Goal: Complete application form

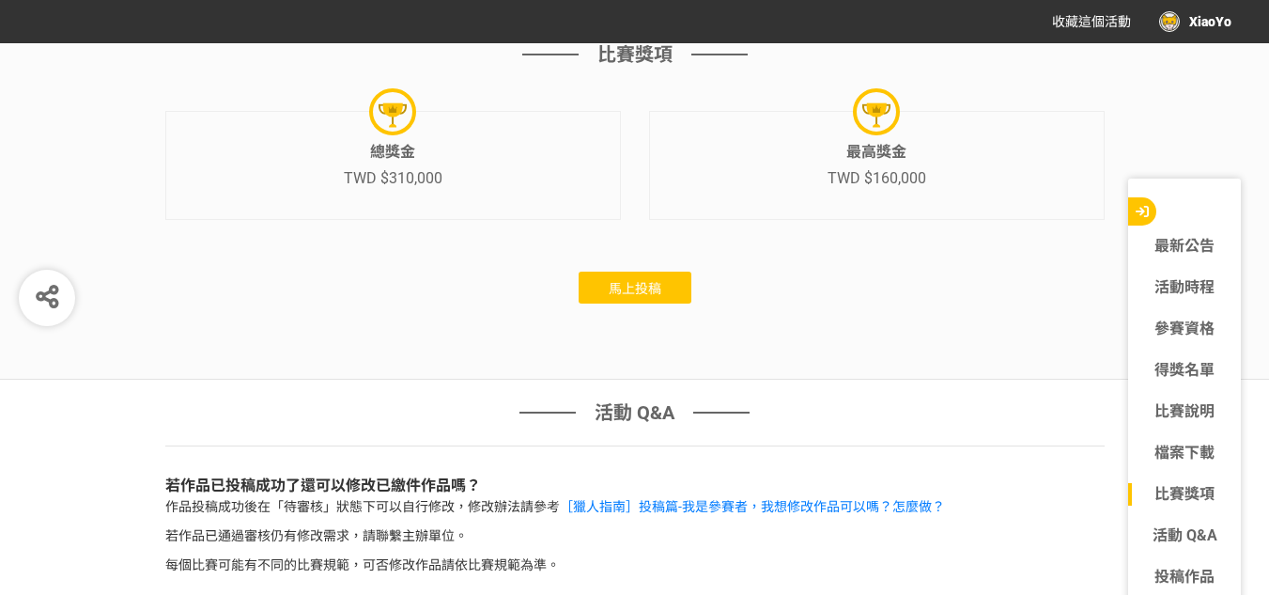
scroll to position [5909, 0]
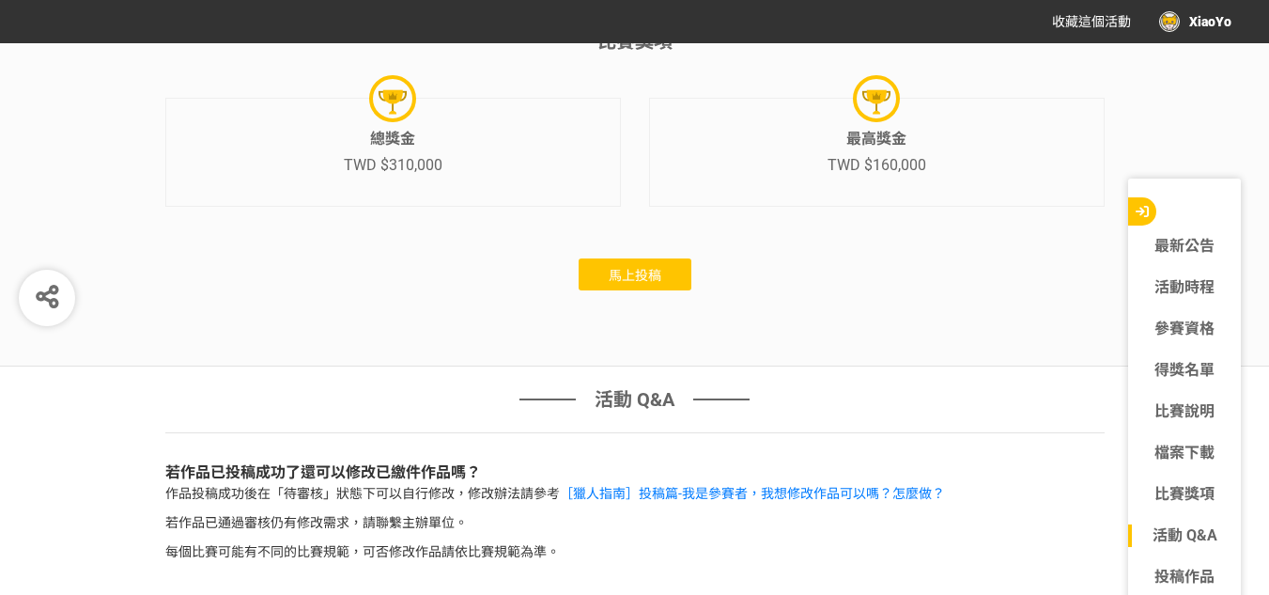
click at [600, 290] on button "馬上投稿" at bounding box center [635, 274] width 113 height 32
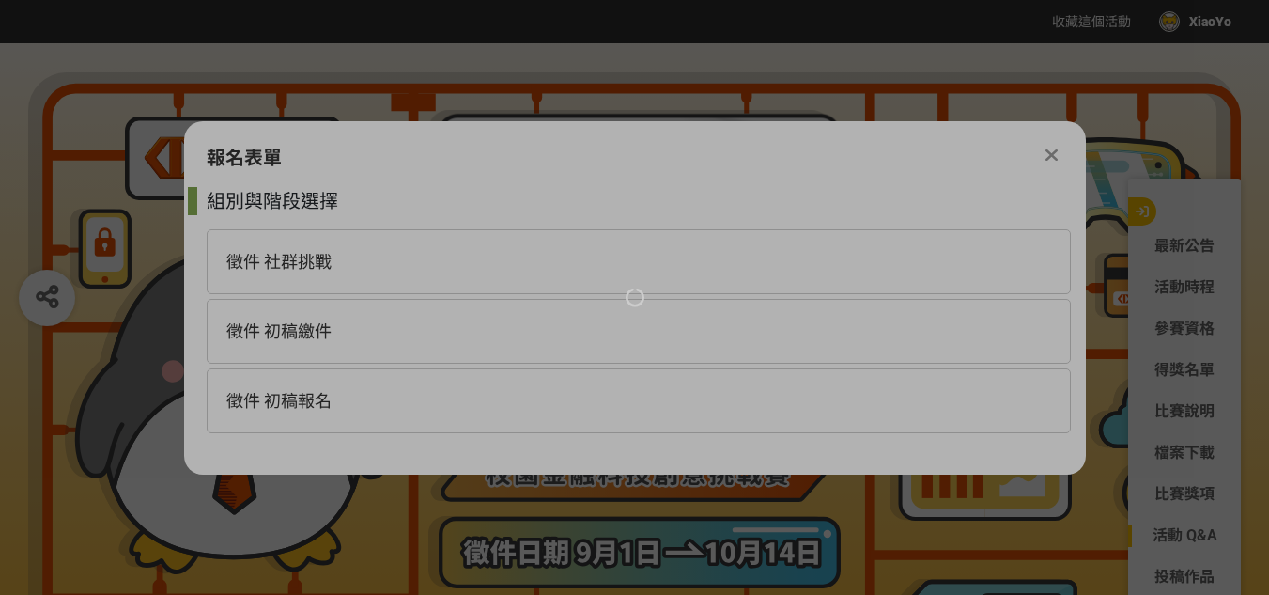
scroll to position [0, 0]
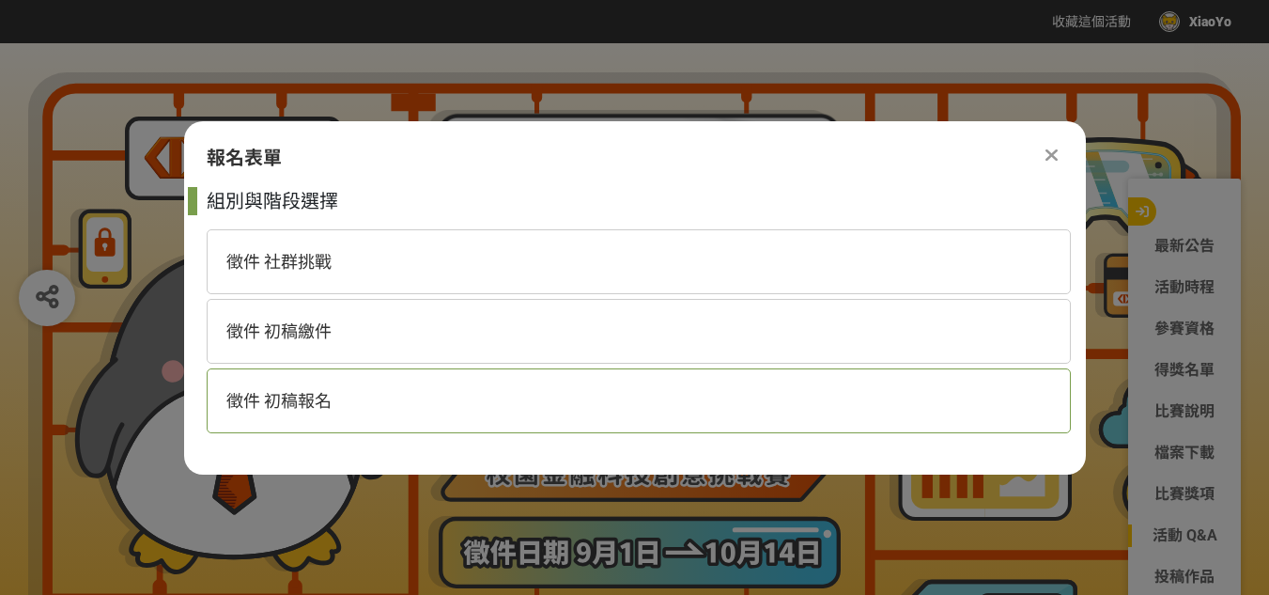
click at [515, 394] on div "徵件 初稿報名" at bounding box center [639, 400] width 864 height 65
select select "185368:185625"
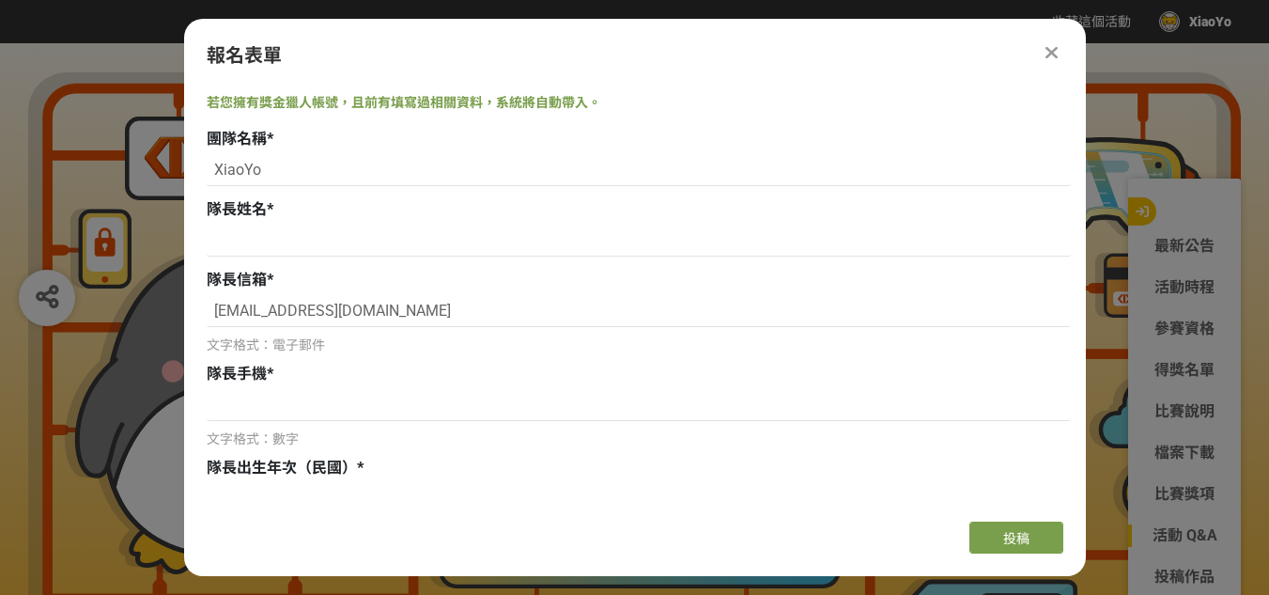
scroll to position [135, 0]
click at [370, 167] on input "XiaoYo" at bounding box center [639, 169] width 864 height 32
drag, startPoint x: 370, startPoint y: 167, endPoint x: 167, endPoint y: 171, distance: 202.9
type input "5"
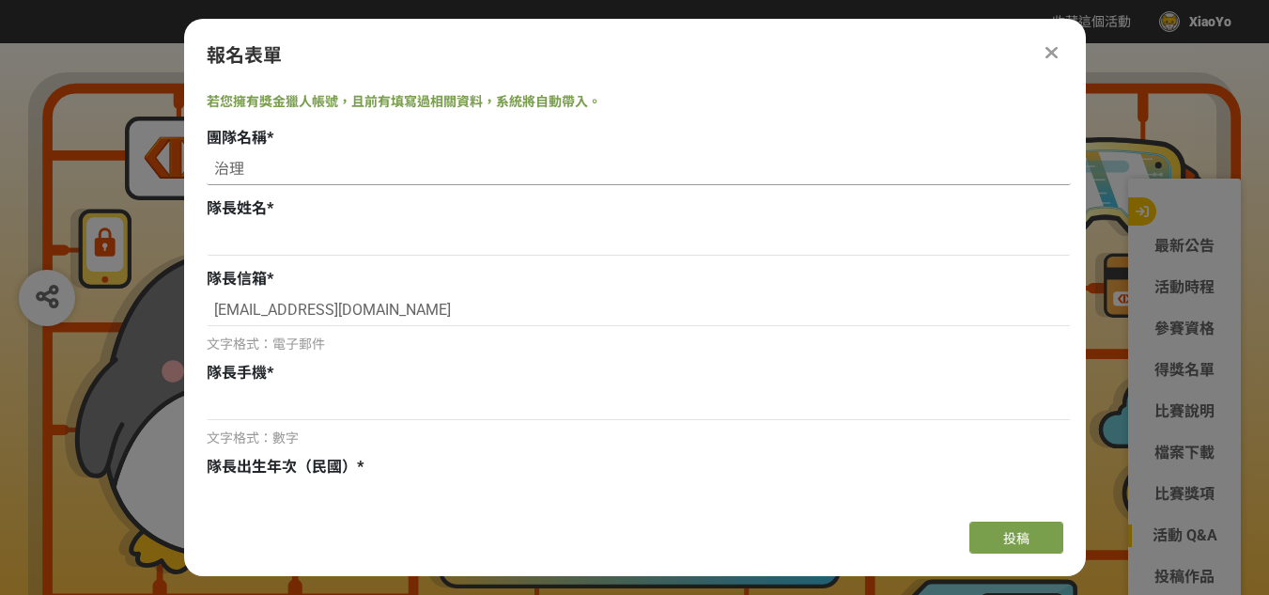
type input "至"
type input "資管系"
click at [210, 248] on input at bounding box center [639, 240] width 864 height 32
type input "張鈞宥"
click at [224, 403] on input at bounding box center [639, 404] width 864 height 32
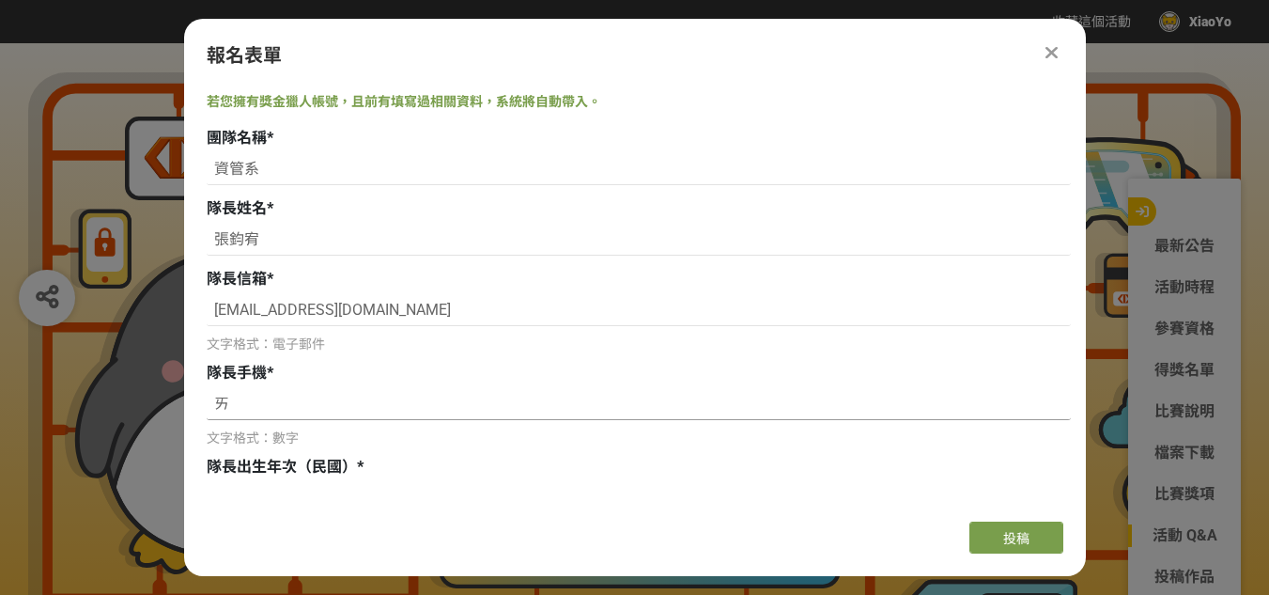
type input "ㄢ"
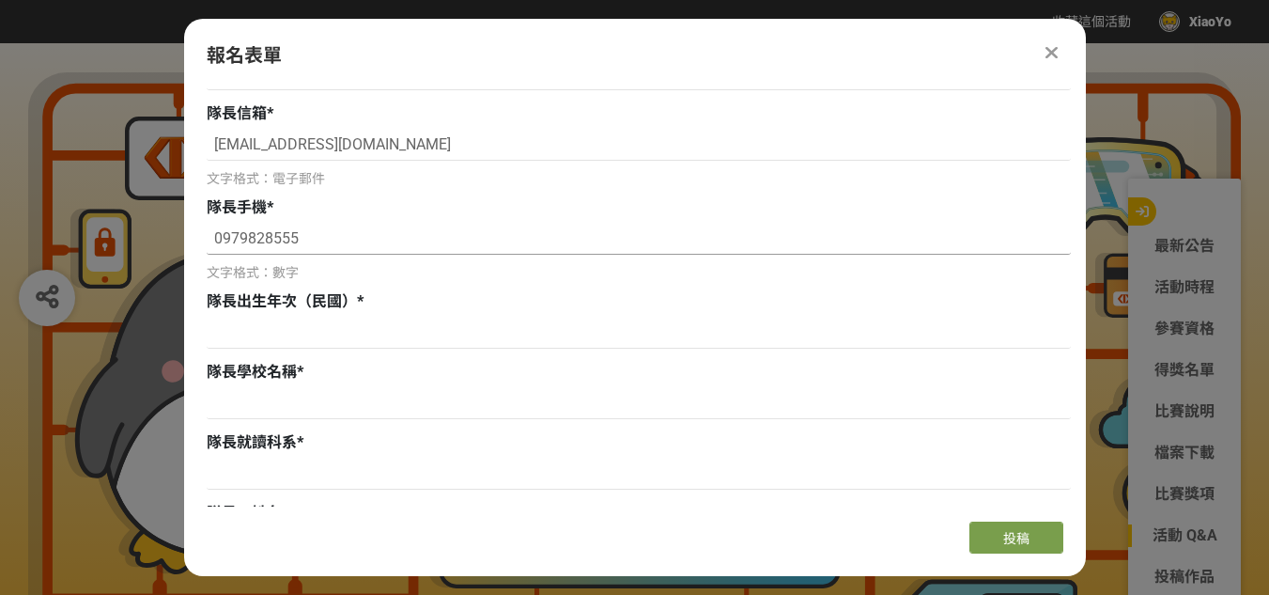
scroll to position [304, 0]
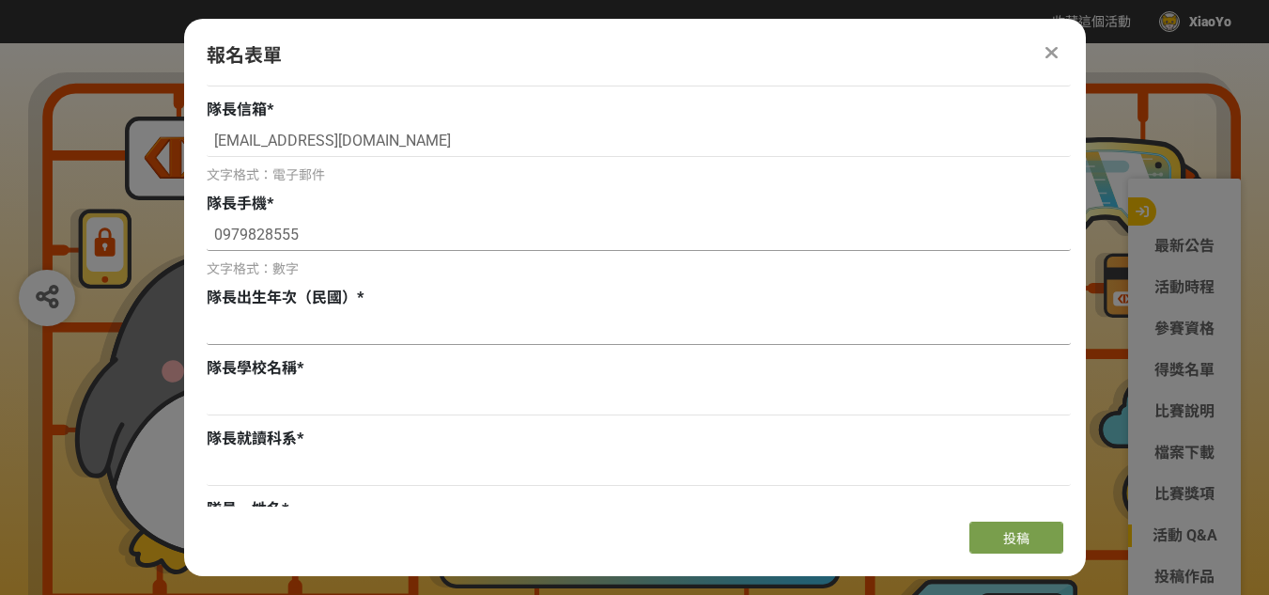
type input "0979828555"
click at [271, 341] on input at bounding box center [639, 329] width 864 height 32
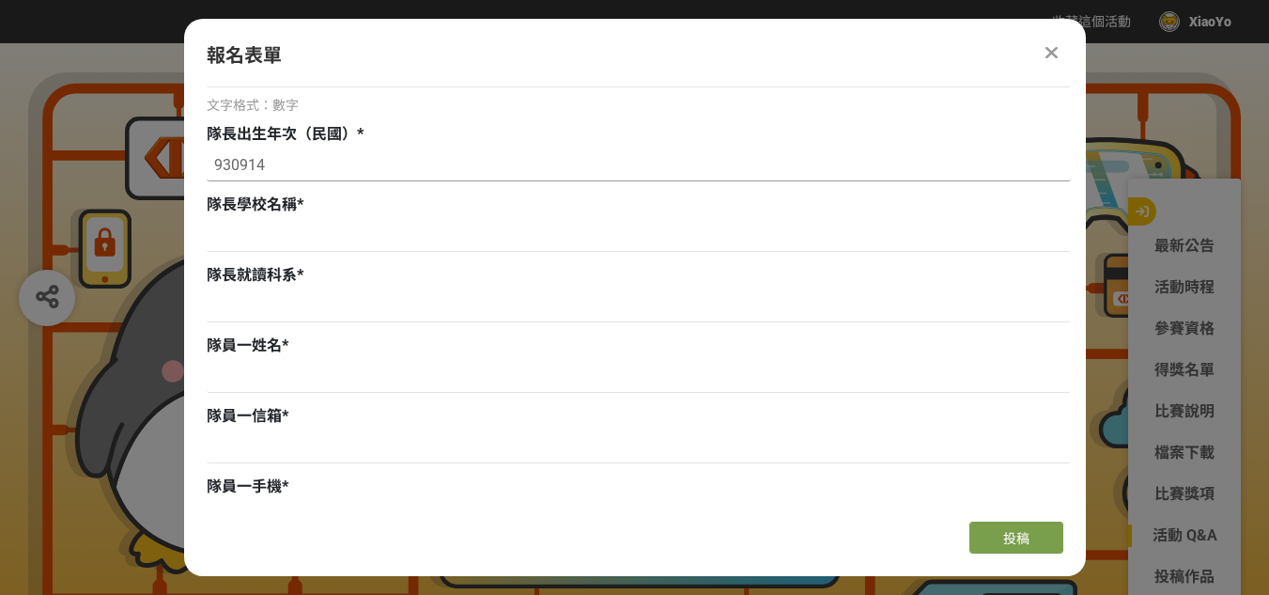
scroll to position [469, 0]
type input "930914"
click at [263, 244] on input at bounding box center [639, 235] width 864 height 32
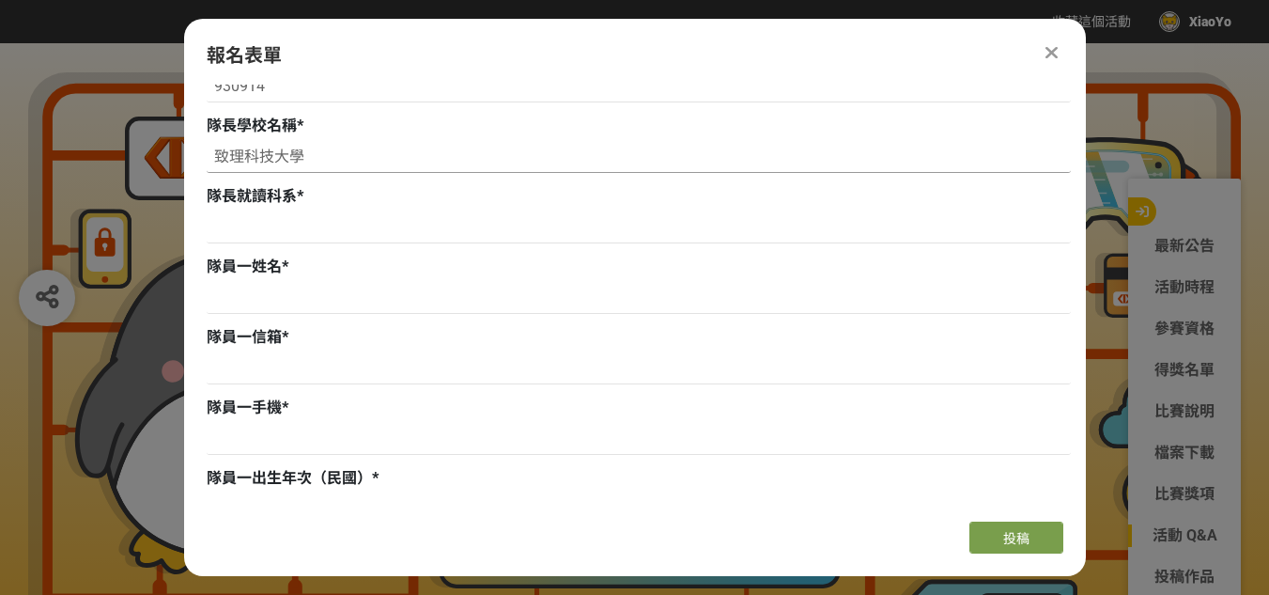
scroll to position [548, 0]
type input "致理科技大學"
click at [268, 226] on input at bounding box center [639, 226] width 864 height 32
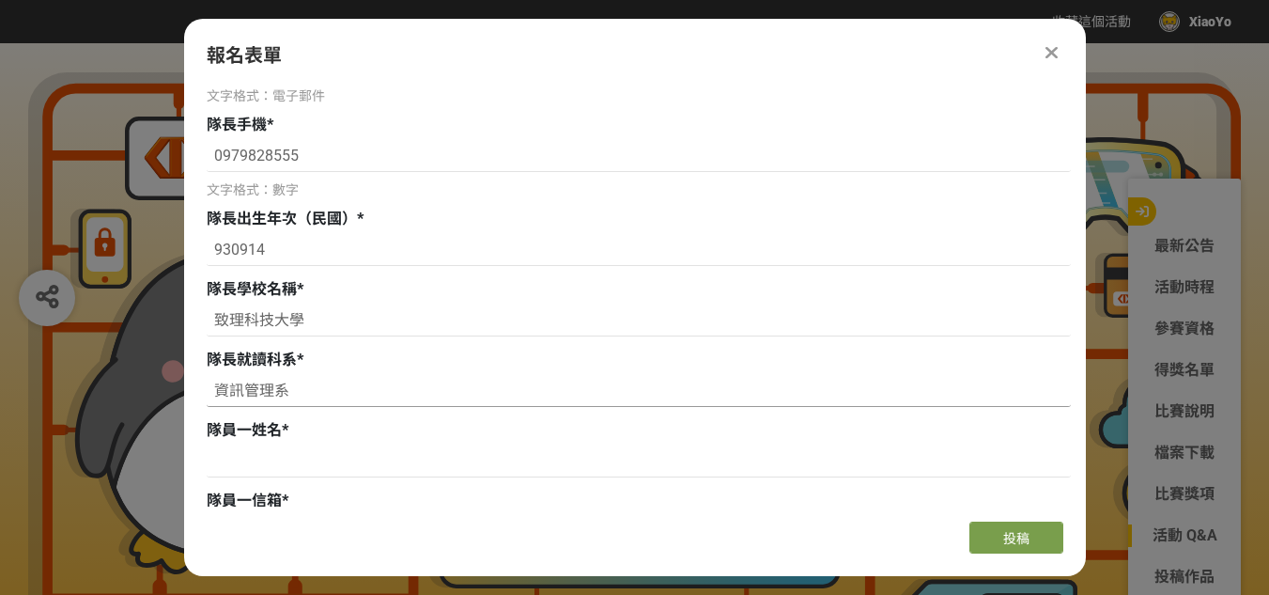
scroll to position [512, 0]
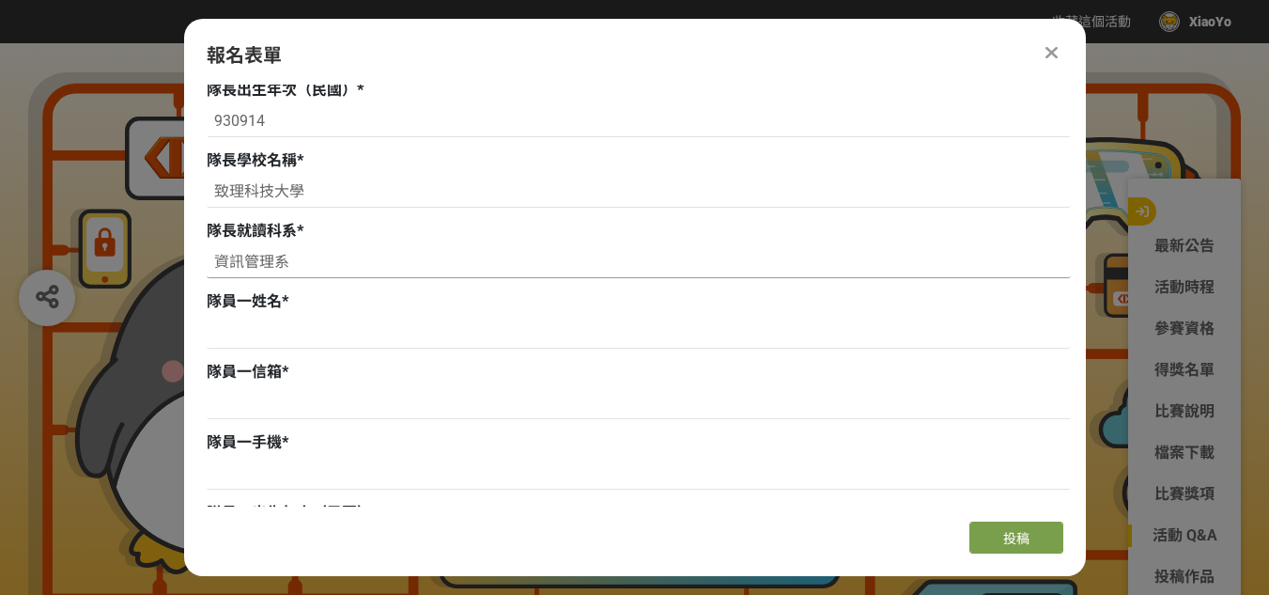
type input "資訊管理系"
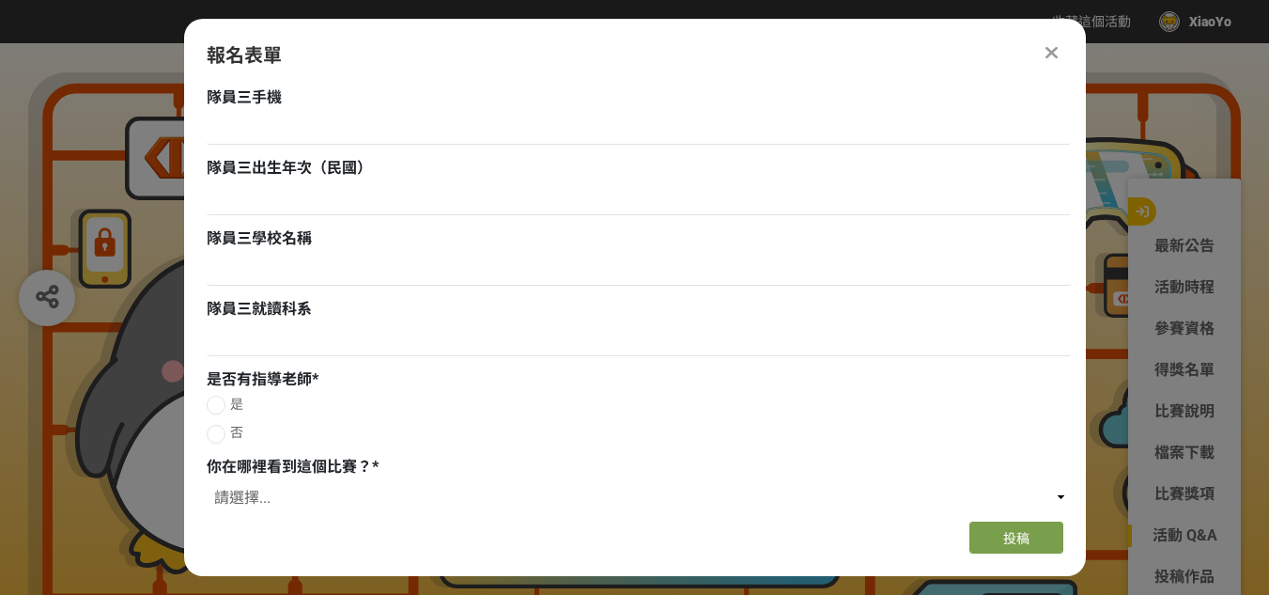
scroll to position [1783, 0]
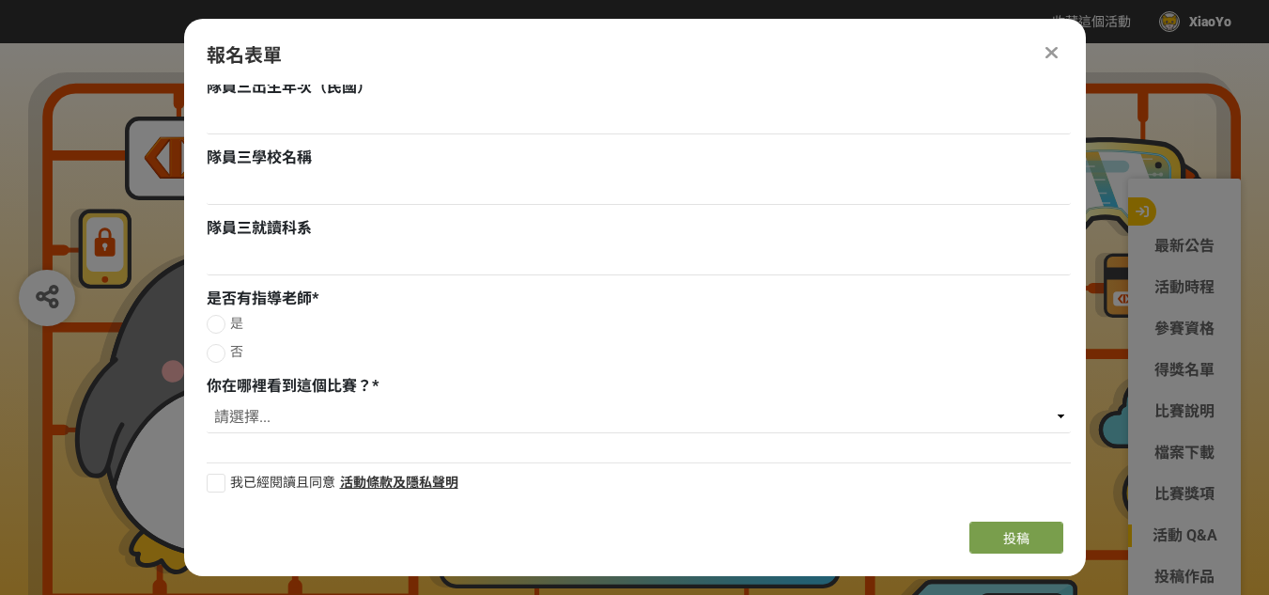
click at [221, 348] on div at bounding box center [216, 353] width 19 height 19
radio input "true"
click at [235, 415] on select "請選擇... 獎金獵人網站 Facebook / Instagram 校園講座 / 老師系上推薦 電子郵件 海報 其他" at bounding box center [639, 417] width 864 height 32
select select "校園講座 / 老師系上推薦"
click at [207, 401] on select "請選擇... 獎金獵人網站 Facebook / Instagram 校園講座 / 老師系上推薦 電子郵件 海報 其他" at bounding box center [639, 417] width 864 height 32
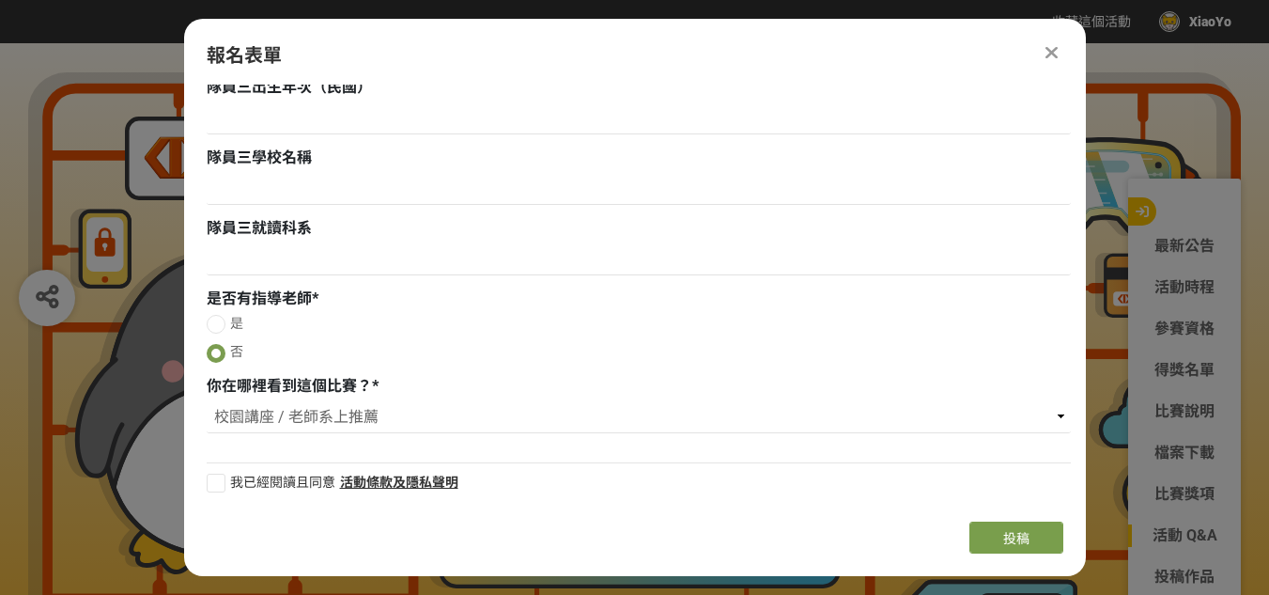
click at [222, 487] on div at bounding box center [216, 482] width 19 height 19
checkbox input "true"
click at [975, 529] on button "投稿" at bounding box center [1016, 537] width 94 height 32
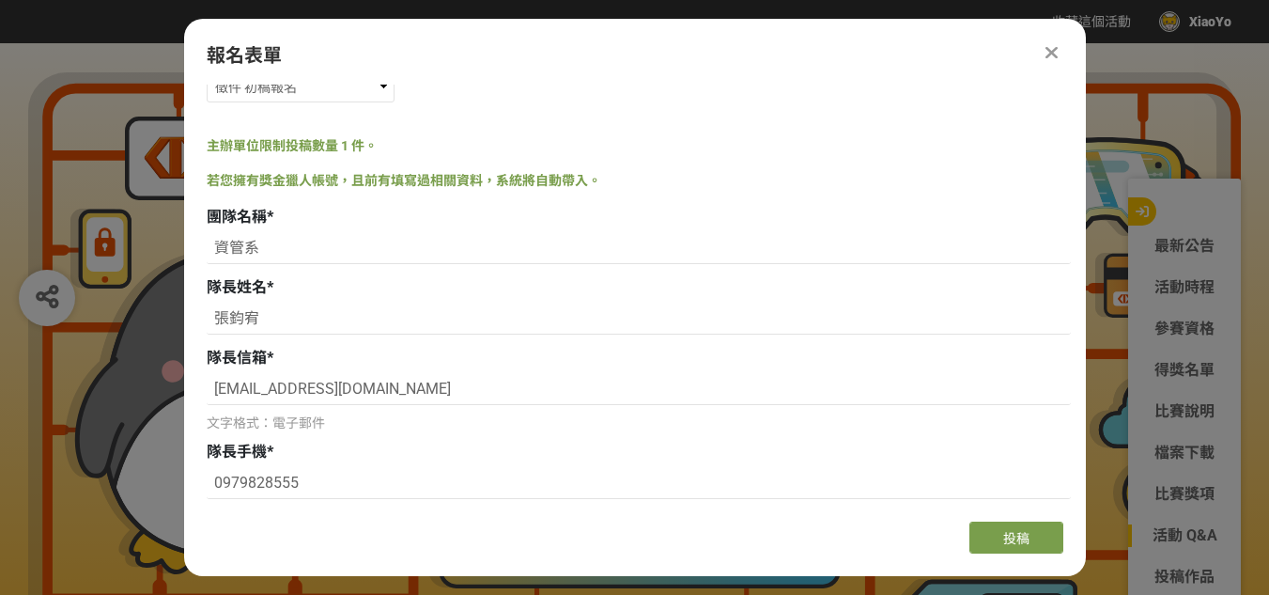
scroll to position [0, 0]
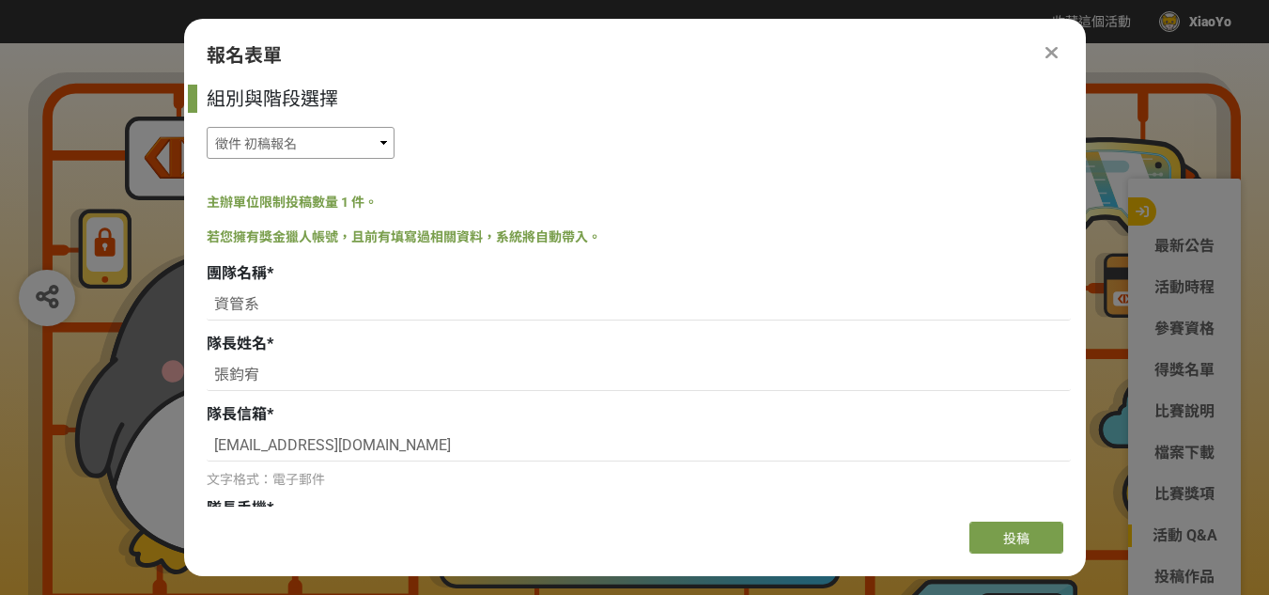
click at [387, 146] on select "徵件 社群挑戰 徵件 初稿繳件 徵件 初稿報名" at bounding box center [301, 143] width 188 height 32
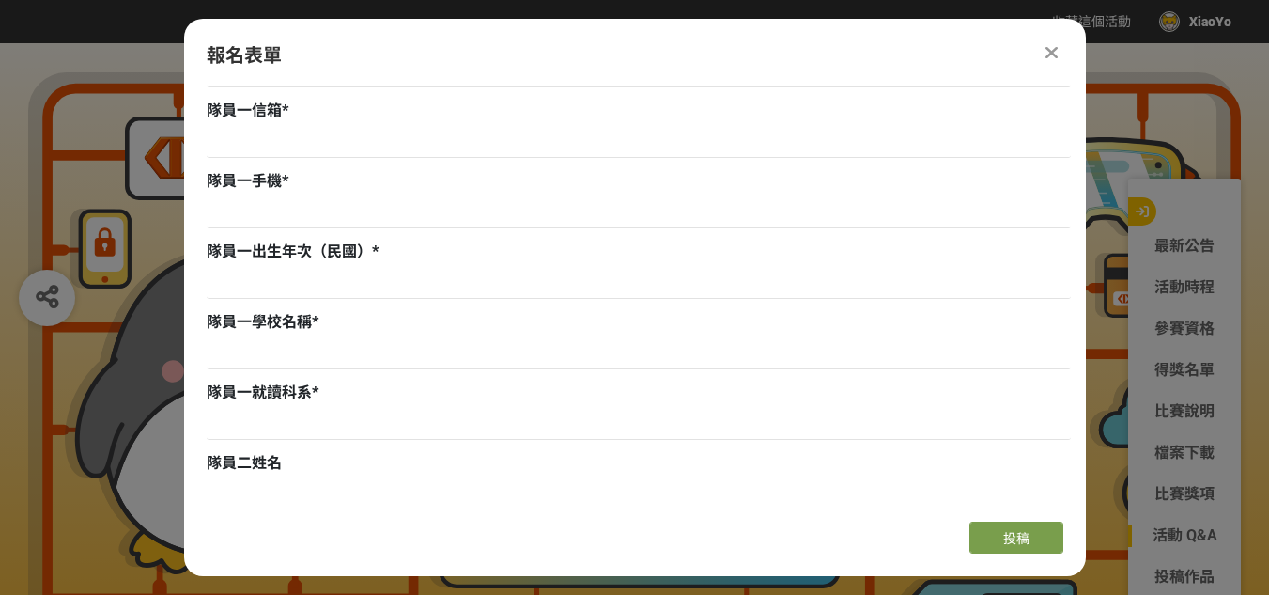
scroll to position [774, 0]
